Goal: Transaction & Acquisition: Purchase product/service

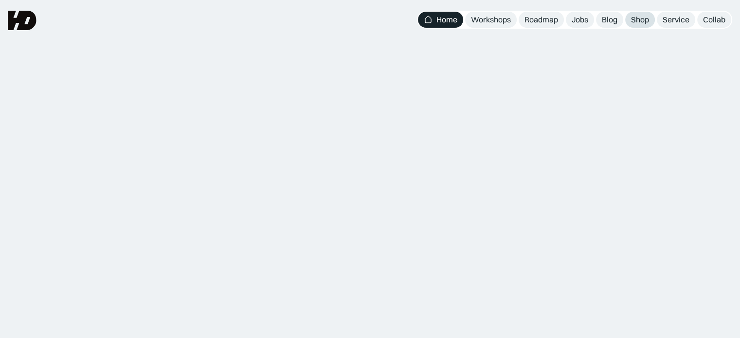
click at [637, 20] on div "Shop" at bounding box center [640, 20] width 18 height 10
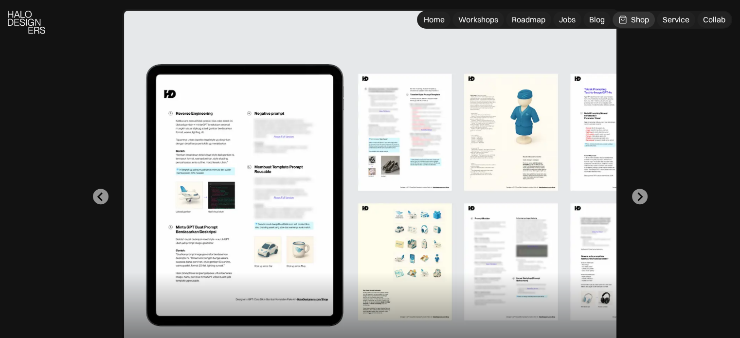
scroll to position [486, 0]
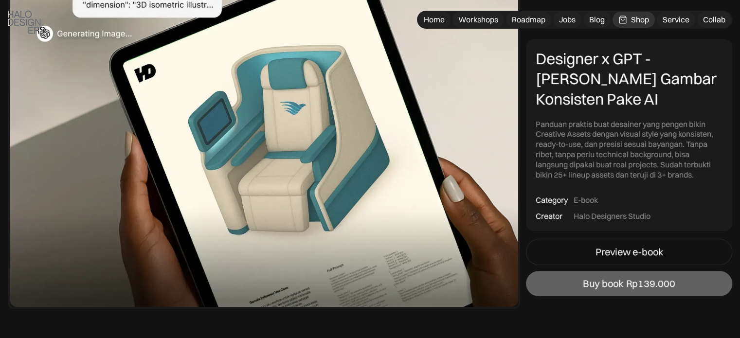
scroll to position [243, 0]
